Goal: Check status: Check status

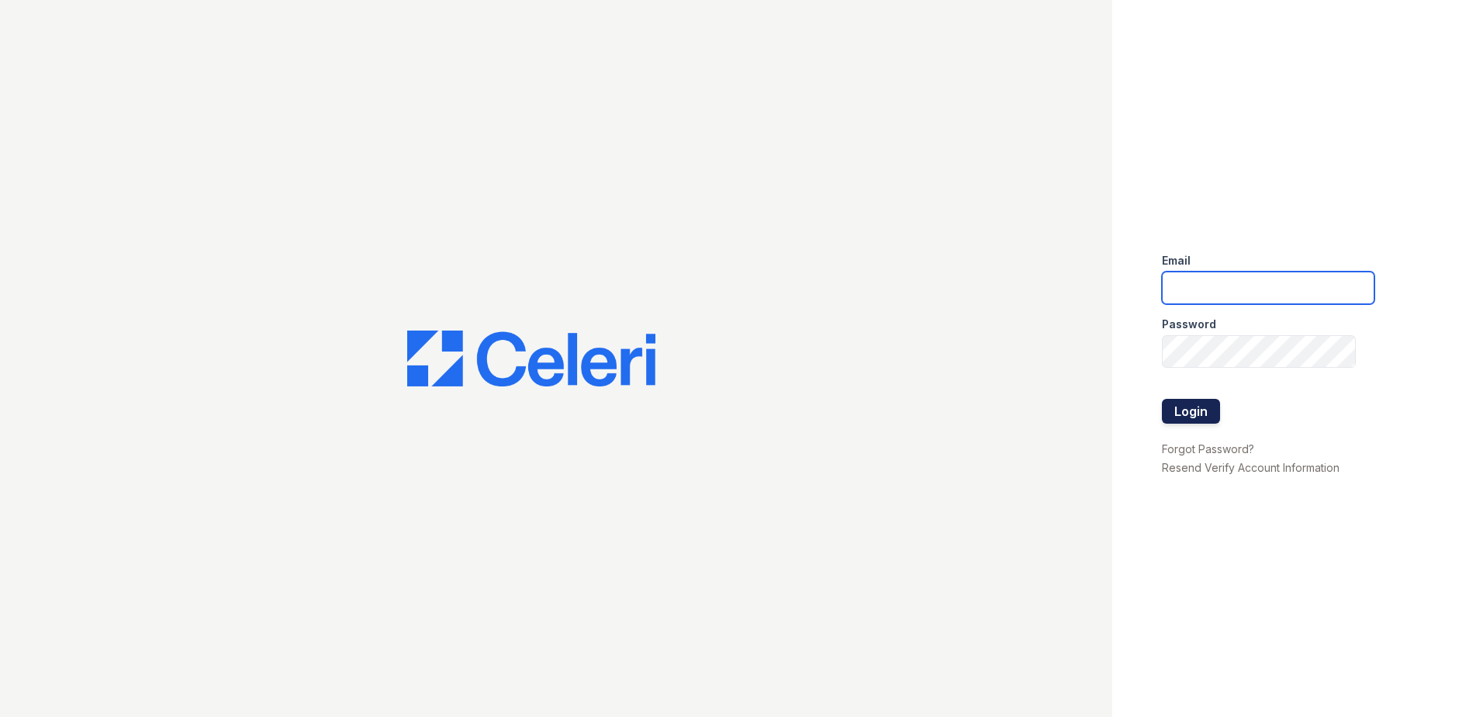
type input "klomax@trinity-pm.com"
click at [1192, 406] on button "Login" at bounding box center [1191, 411] width 58 height 25
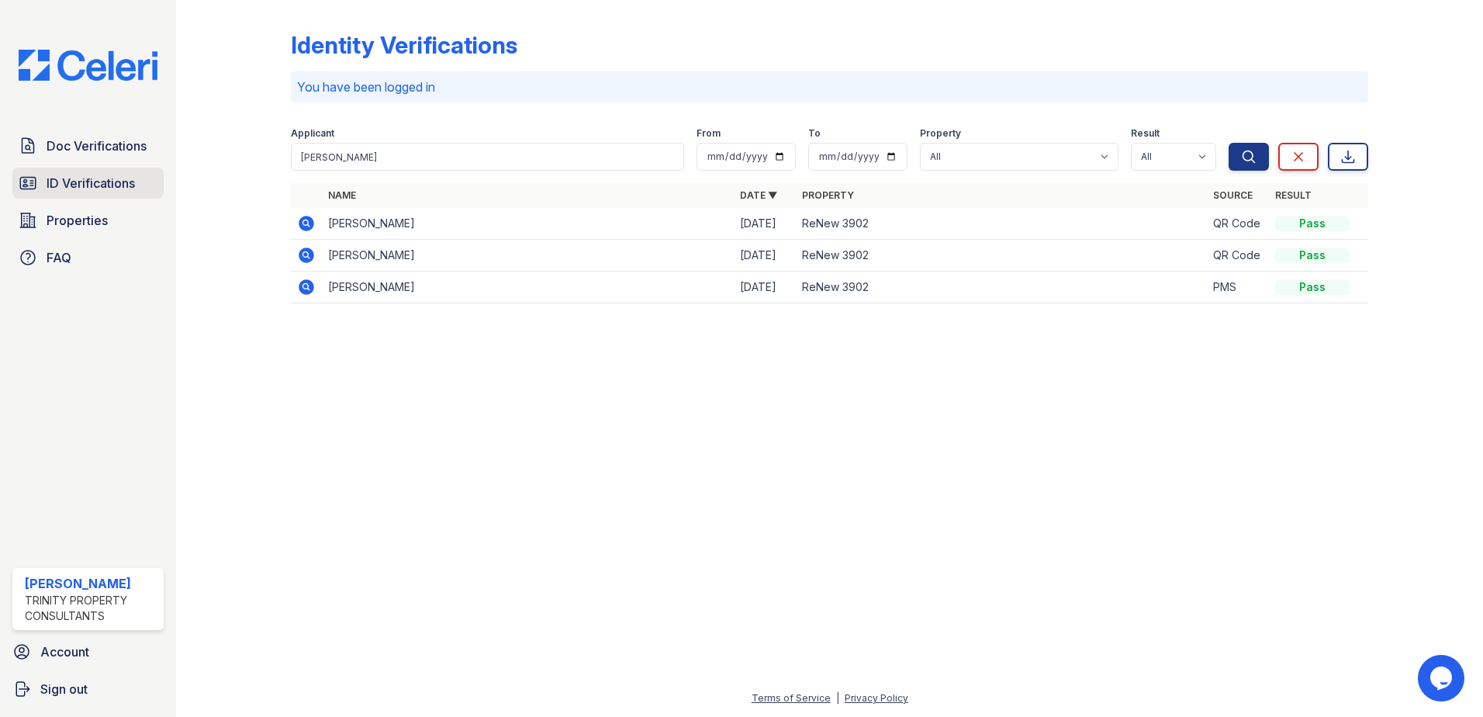
click at [72, 191] on span "ID Verifications" at bounding box center [91, 183] width 88 height 19
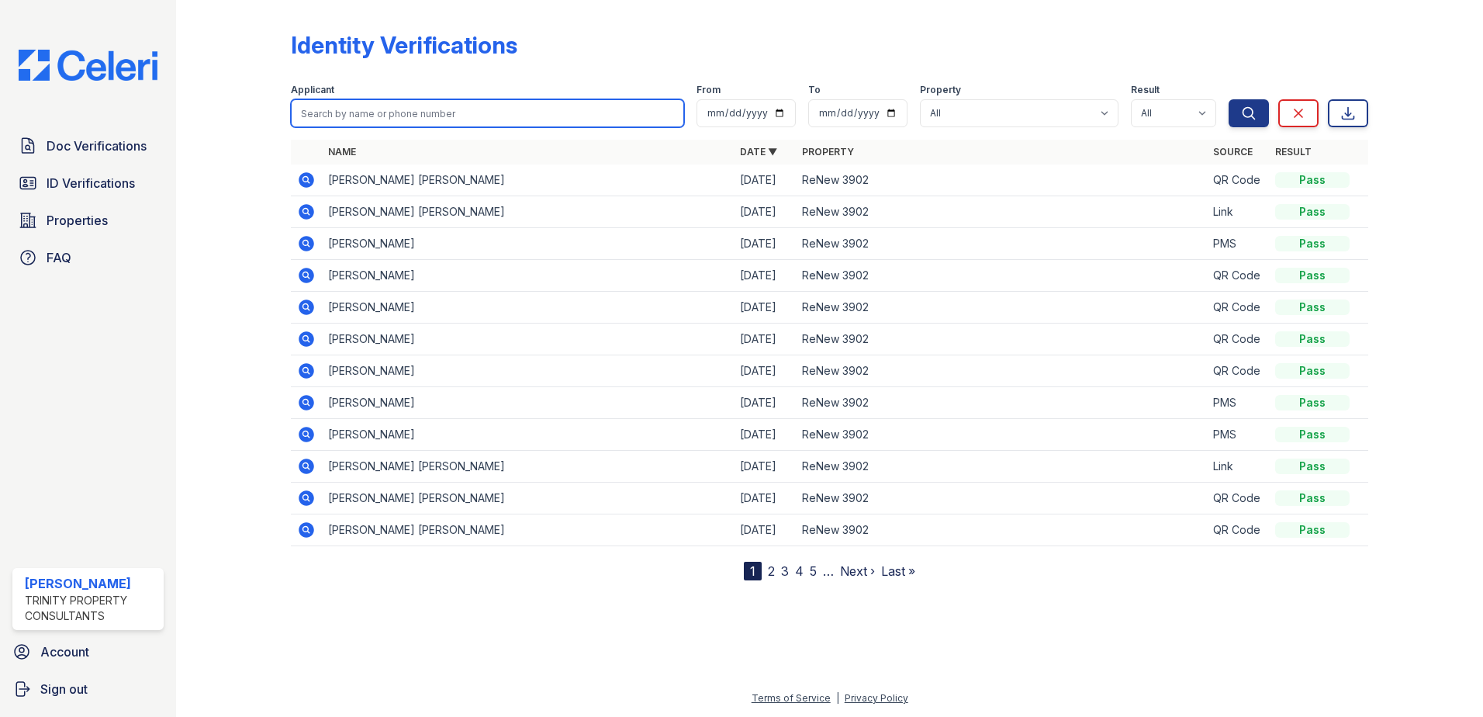
click at [396, 116] on input "search" at bounding box center [487, 113] width 393 height 28
type input "melody"
click at [1229, 99] on button "Search" at bounding box center [1249, 113] width 40 height 28
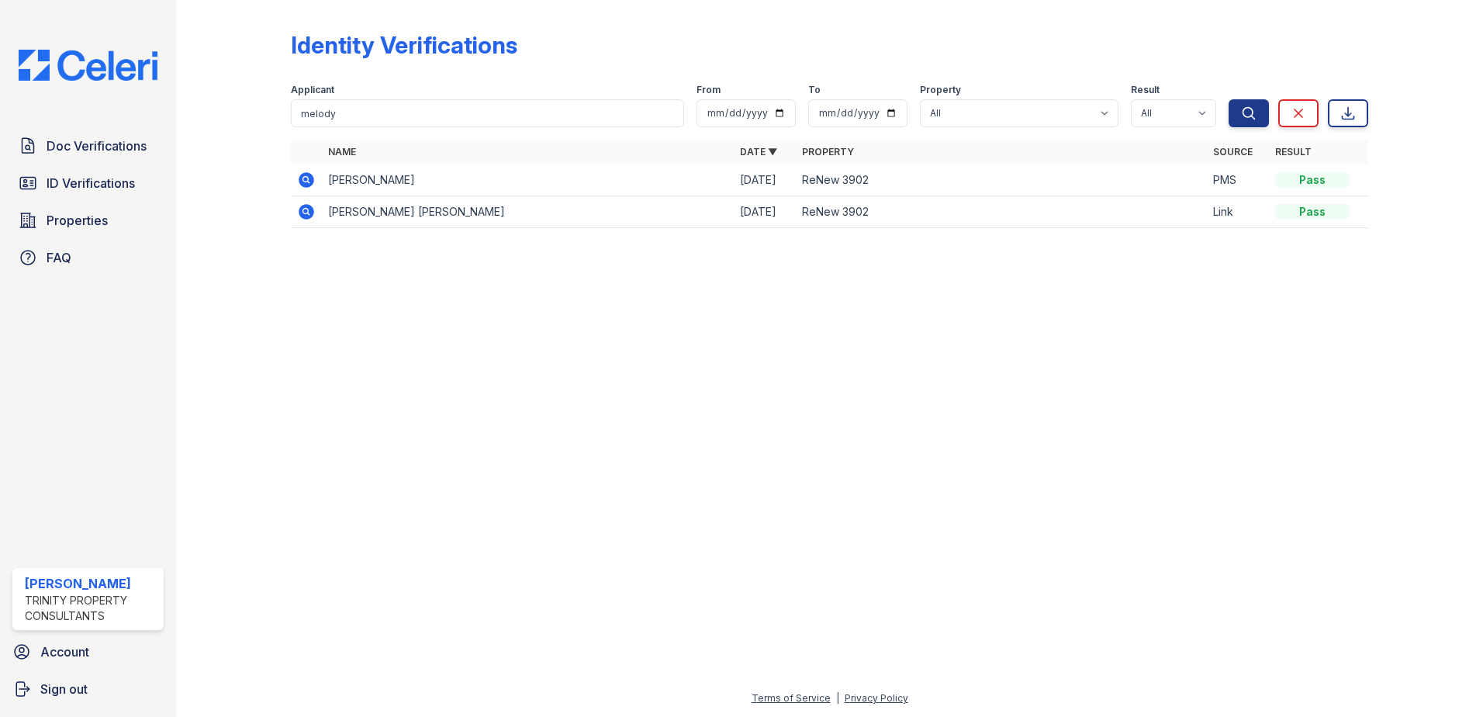
click at [306, 184] on icon at bounding box center [307, 180] width 16 height 16
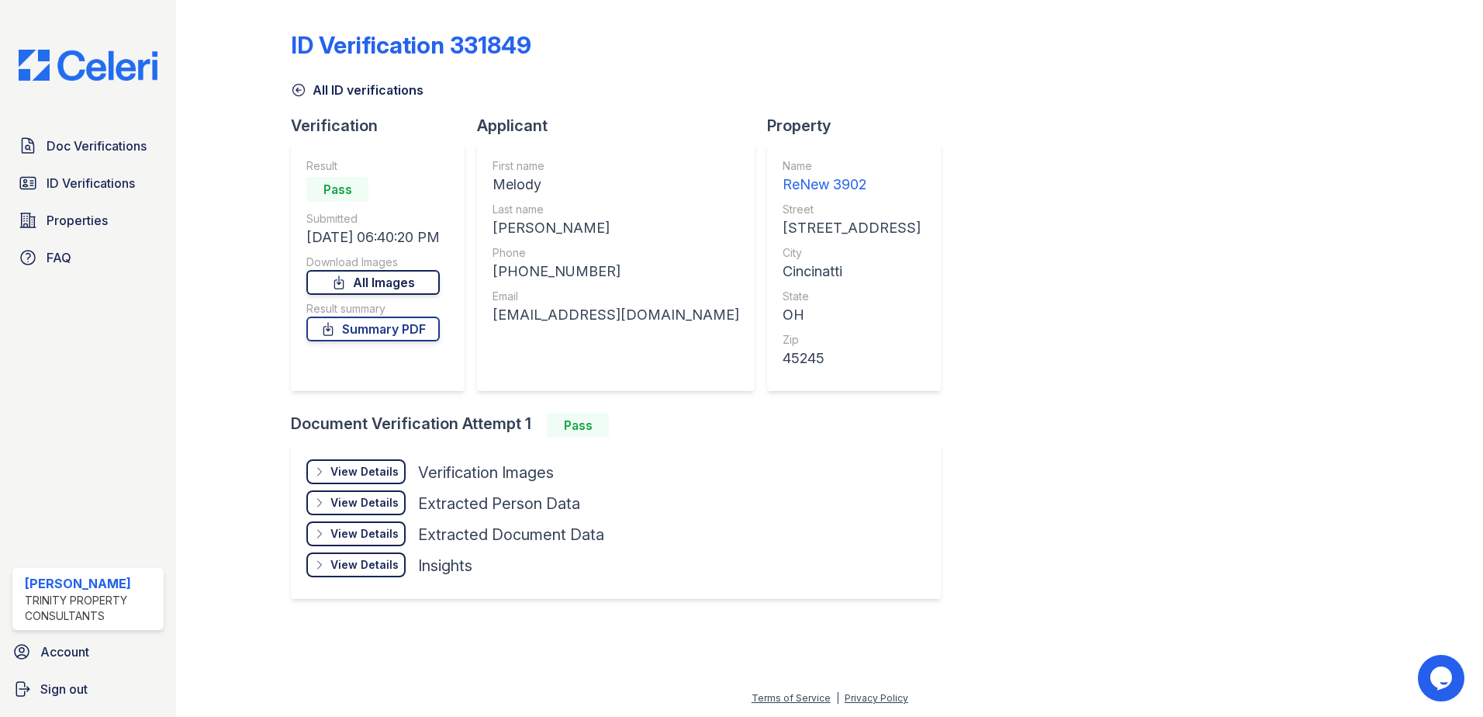
click at [382, 286] on link "All Images" at bounding box center [372, 282] width 133 height 25
click at [365, 470] on div "View Details" at bounding box center [364, 472] width 68 height 16
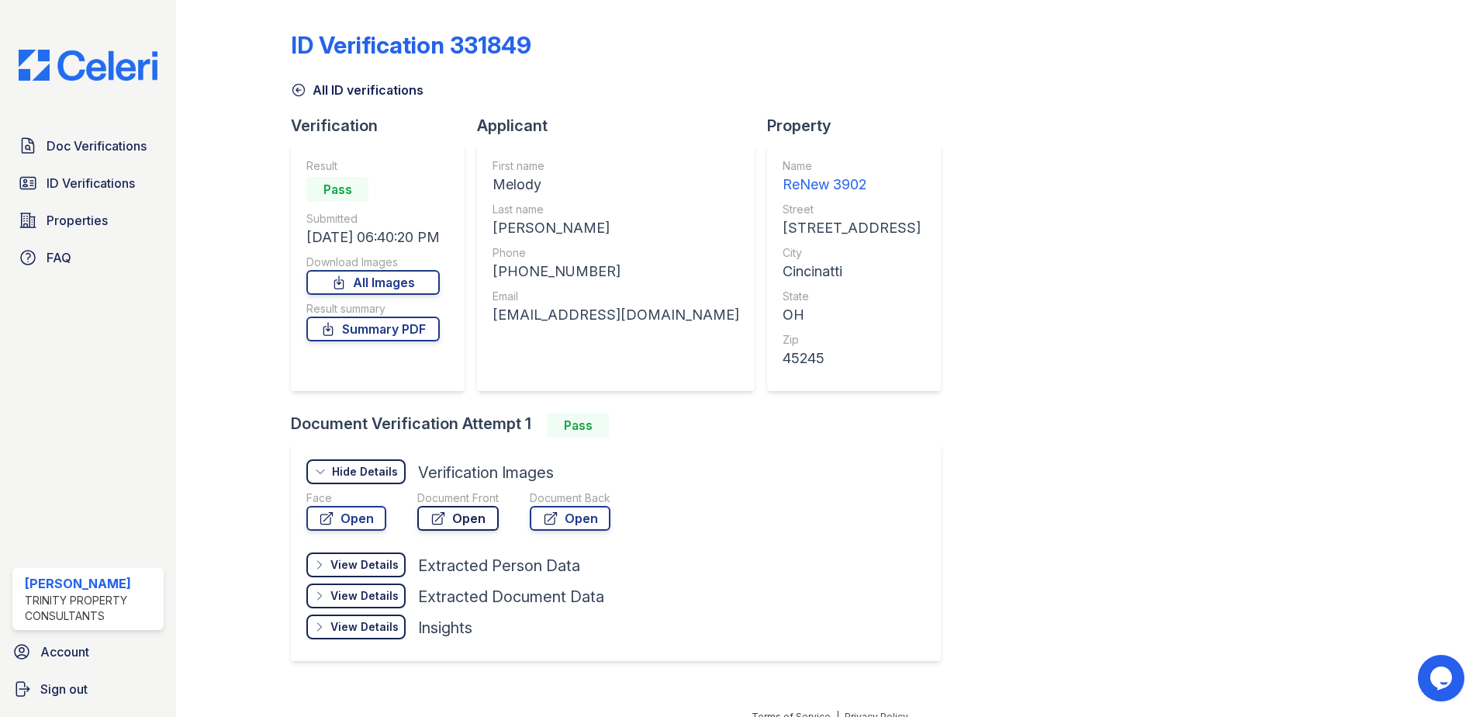
click at [445, 510] on link "Open" at bounding box center [457, 518] width 81 height 25
